Goal: Information Seeking & Learning: Learn about a topic

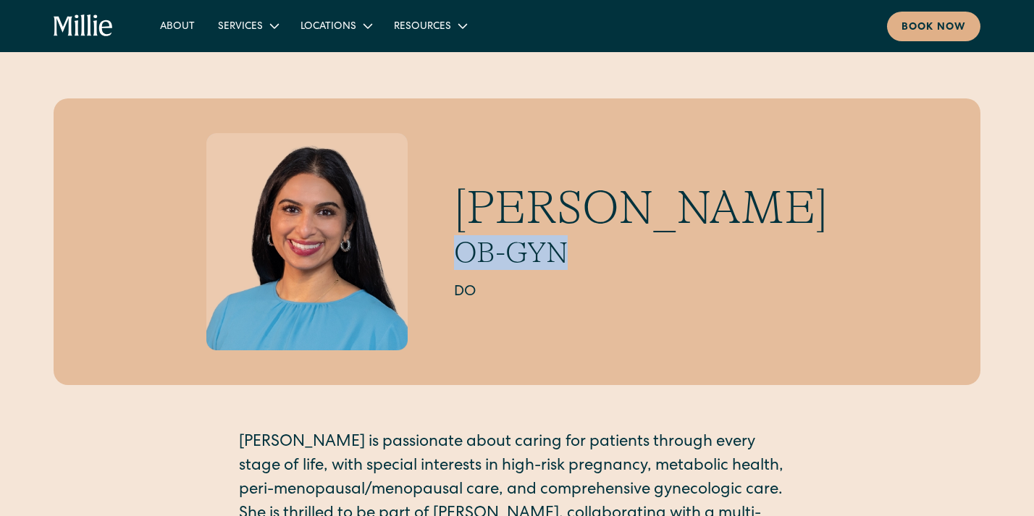
drag, startPoint x: 503, startPoint y: 243, endPoint x: 640, endPoint y: 248, distance: 137.0
click at [640, 248] on h2 "OB-GYN" at bounding box center [641, 252] width 374 height 35
copy h2 "OB-GYN"
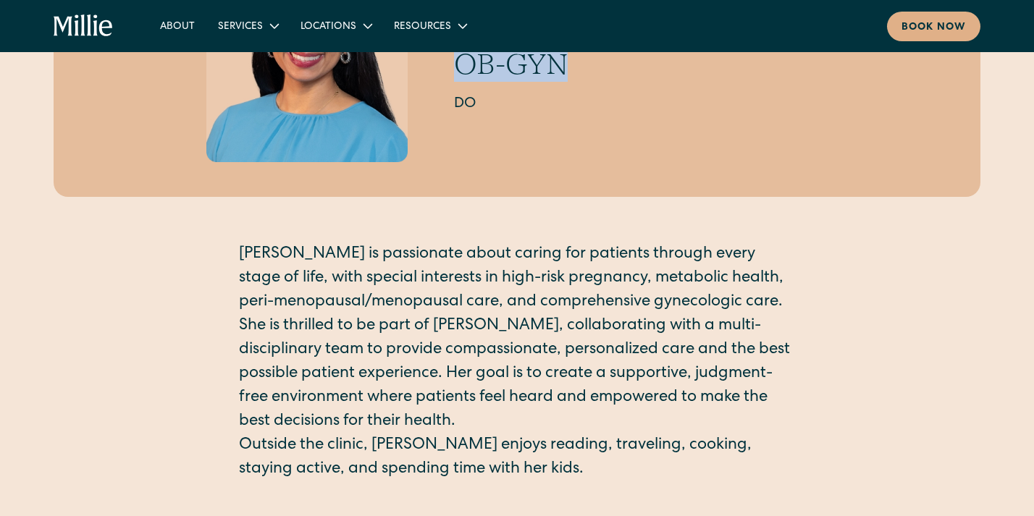
scroll to position [194, 0]
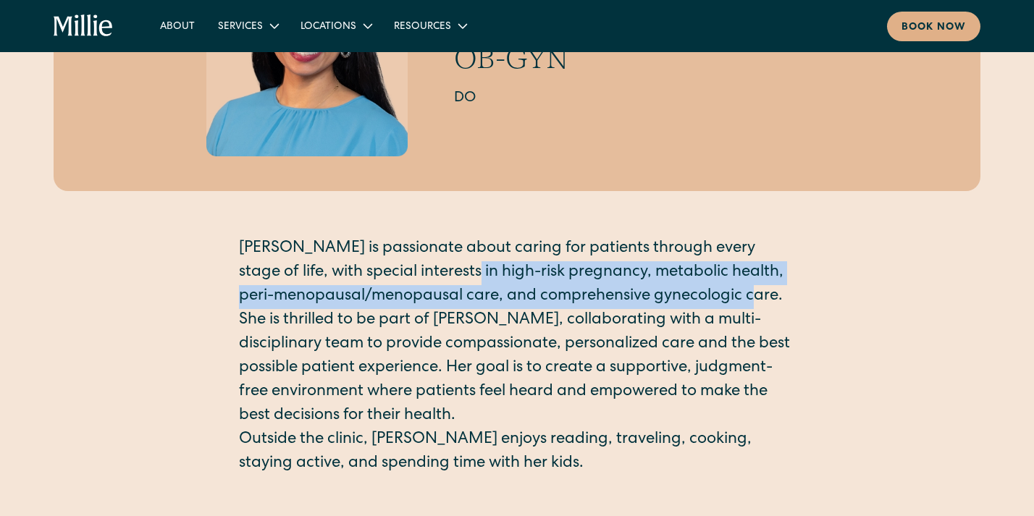
drag, startPoint x: 443, startPoint y: 273, endPoint x: 755, endPoint y: 297, distance: 312.4
click at [755, 297] on p "Dr. Sarma is passionate about caring for patients through every stage of life, …" at bounding box center [517, 274] width 556 height 72
copy p "high-risk pregnancy, metabolic health, peri-menopausal/menopausal care, and com…"
